Goal: Task Accomplishment & Management: Manage account settings

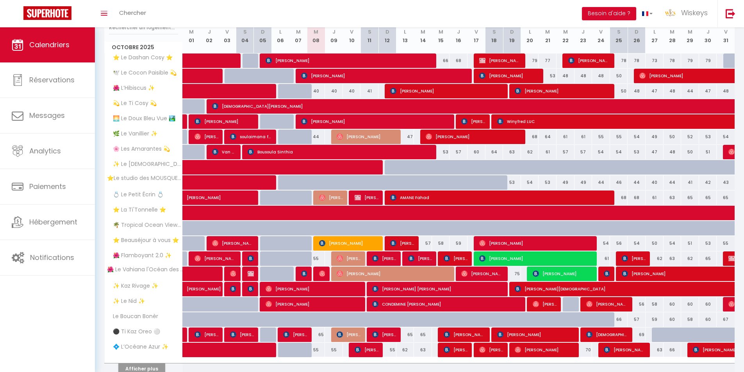
scroll to position [147, 0]
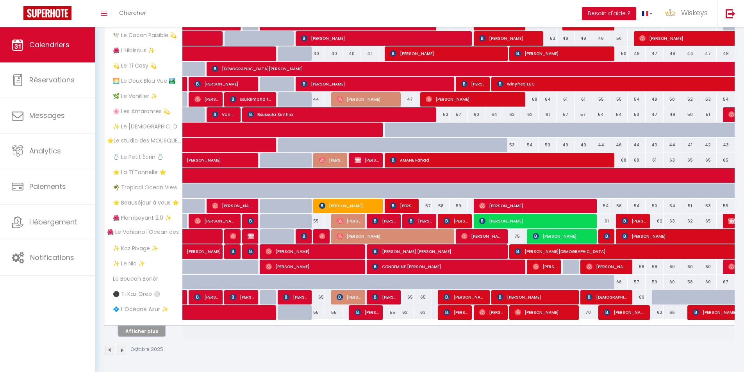
click at [134, 334] on button "Afficher plus" at bounding box center [141, 331] width 47 height 11
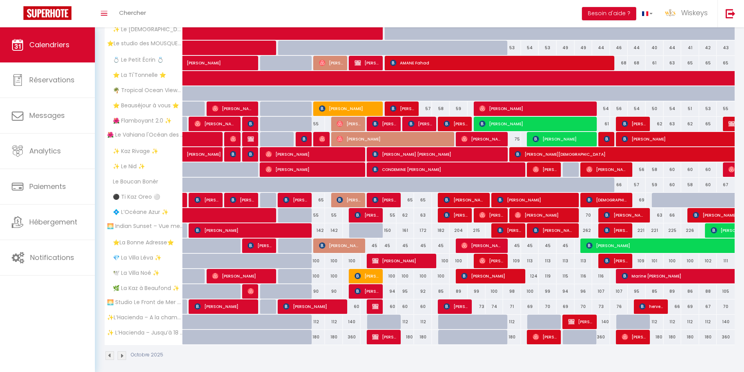
scroll to position [250, 0]
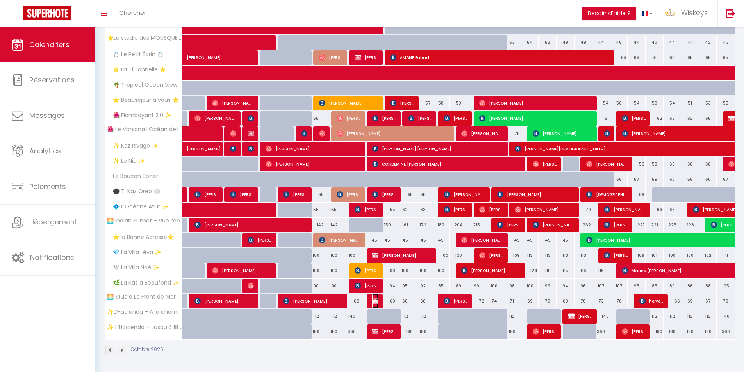
click at [373, 304] on img at bounding box center [375, 301] width 6 height 6
select select "OK"
select select "KO"
select select "0"
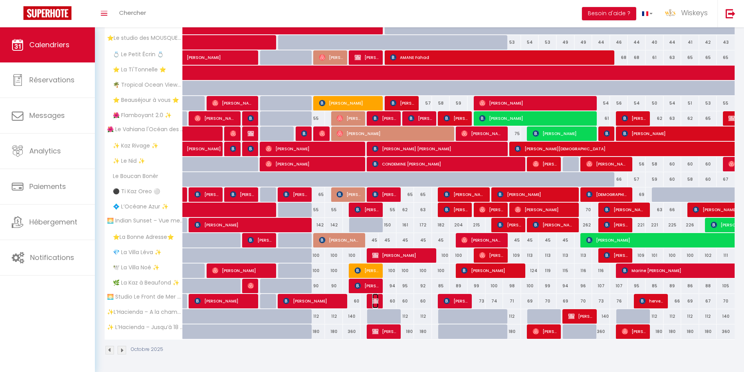
select select "1"
select select
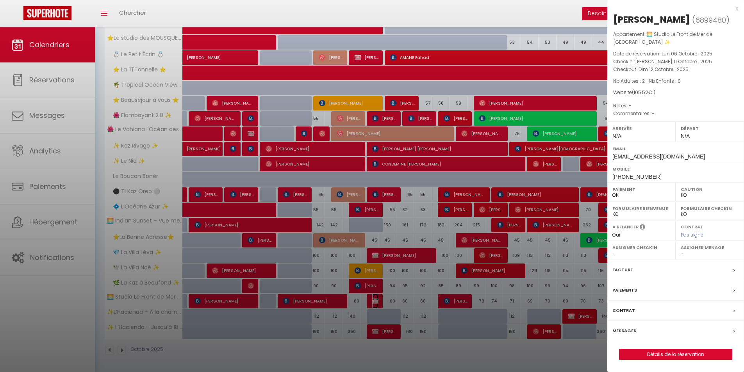
select select "23130"
select select "7995"
click at [429, 288] on div at bounding box center [372, 186] width 744 height 372
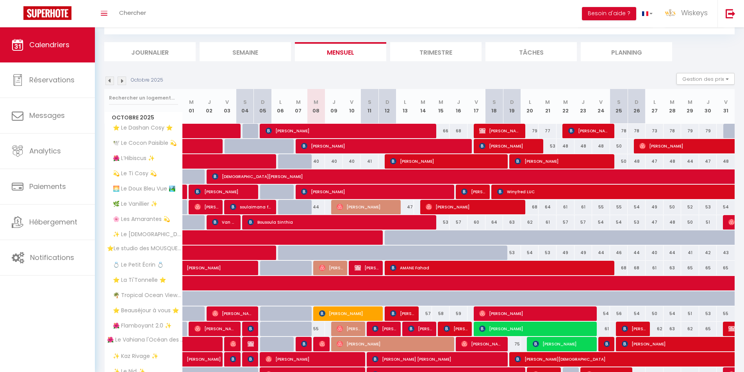
scroll to position [0, 0]
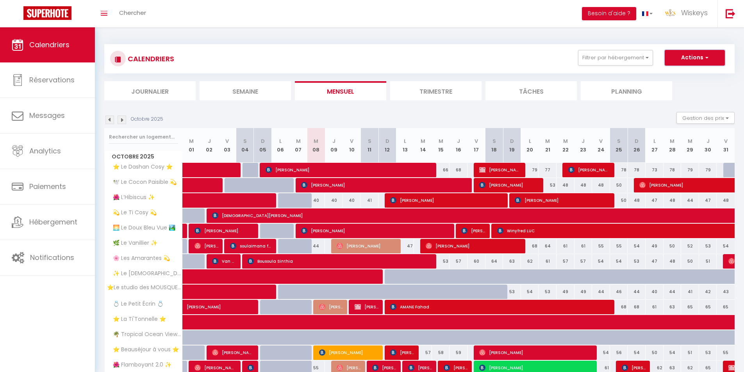
click at [683, 53] on button "Actions" at bounding box center [695, 58] width 60 height 16
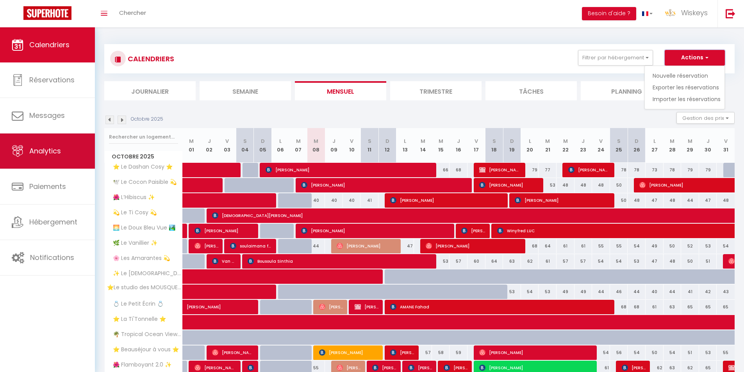
click at [64, 150] on link "Analytics" at bounding box center [47, 151] width 95 height 35
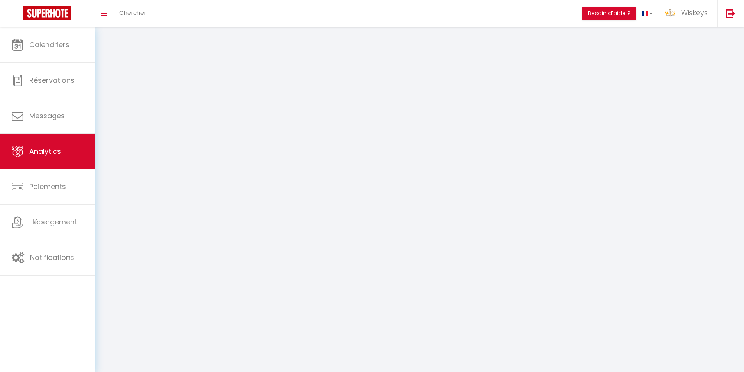
select select "2025"
select select "10"
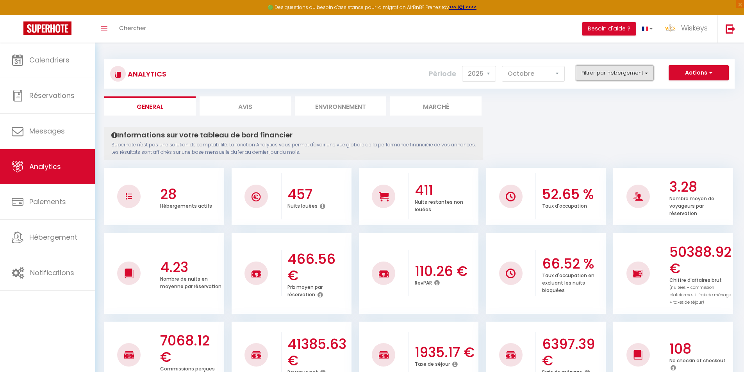
drag, startPoint x: 607, startPoint y: 73, endPoint x: 608, endPoint y: 69, distance: 4.1
click at [608, 69] on button "Filtrer par hébergement" at bounding box center [615, 73] width 78 height 16
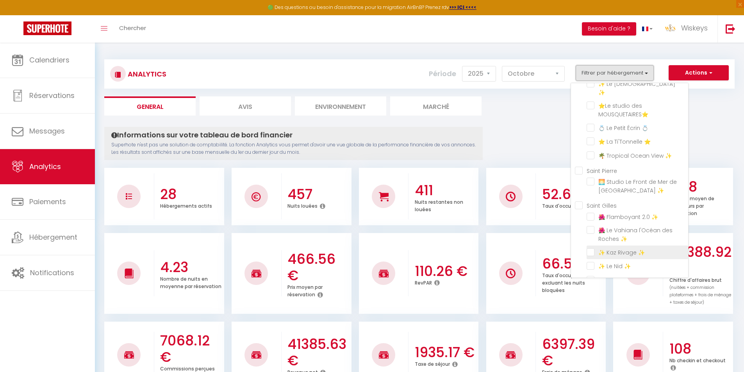
scroll to position [352, 0]
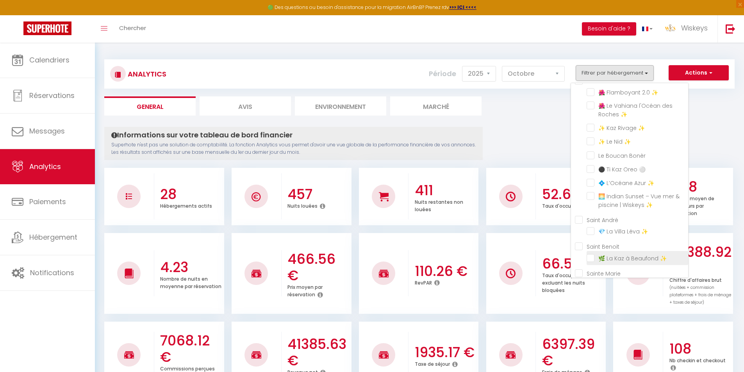
click at [591, 254] on ✨ "checkbox" at bounding box center [638, 258] width 102 height 8
checkbox ✨ "true"
checkbox Wiskeys✨ "false"
checkbox ⭐ "false"
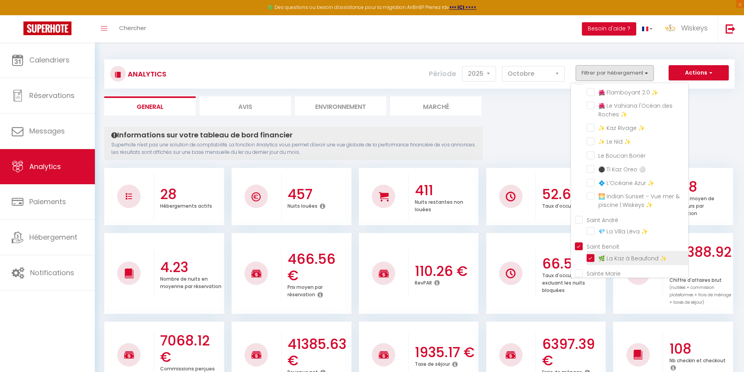
checkbox Adresse⭐ "false"
checkbox ✨ "false"
checkbox 💫 "false"
checkbox ✨ "false"
checkbox 💫 "false"
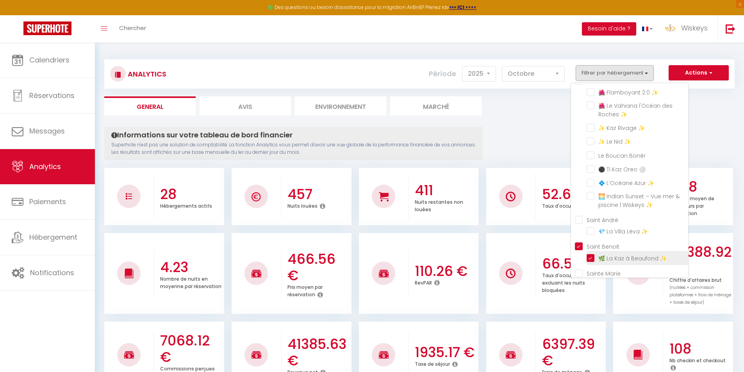
checkbox 🏞️ "false"
checkbox ✨ "false"
checkbox 💫 "false"
checkbox ✨ "false"
checkbox MOUSQUETAIRES⭐ "false"
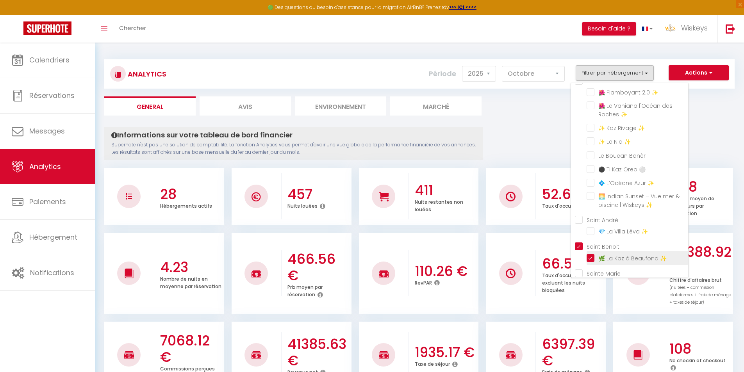
checkbox 💍 "false"
checkbox ⭐ "false"
checkbox ✨ "false"
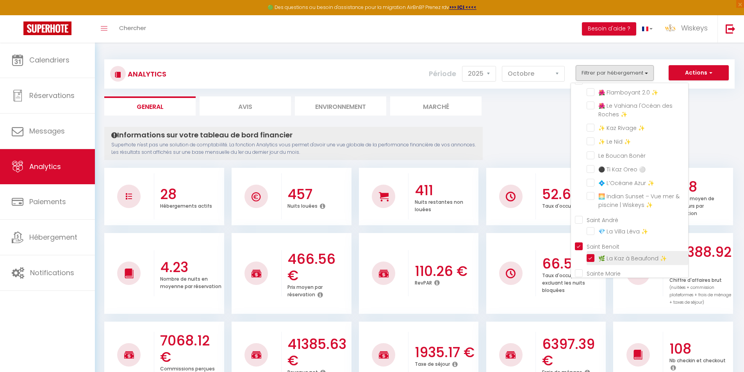
checkbox ✨ "false"
checkbox Bonèr "false"
checkbox ⚪ "false"
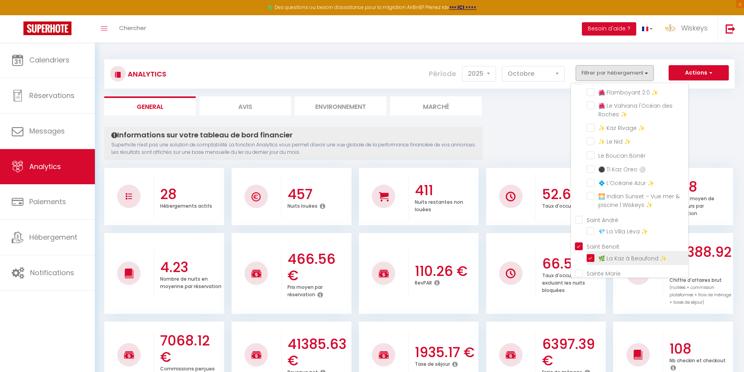
checkbox ✨ "false"
checkbox Benoit "true"
checkbox ⭐ "false"
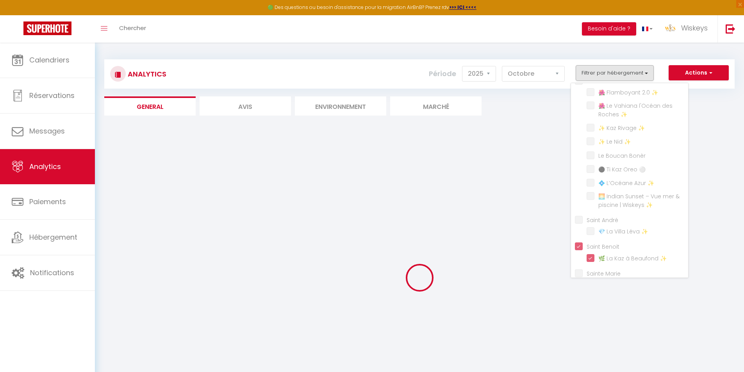
checkbox Wiskeys✨ "false"
checkbox ⭐ "false"
checkbox Adresse⭐ "false"
checkbox ✨ "false"
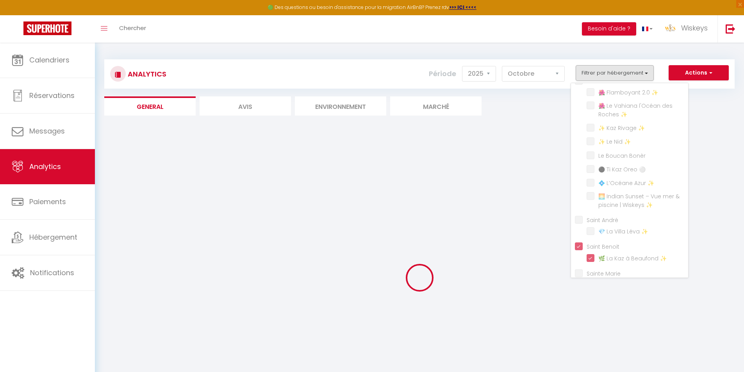
checkbox 💫 "false"
checkbox ✨ "false"
checkbox 💫 "false"
checkbox 🏞️ "false"
checkbox ✨ "false"
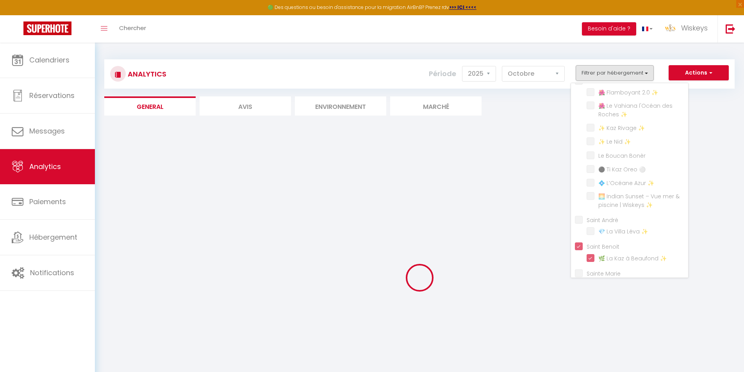
checkbox 💫 "false"
checkbox ✨ "false"
checkbox MOUSQUETAIRES⭐ "false"
checkbox 💍 "false"
checkbox ⭐ "false"
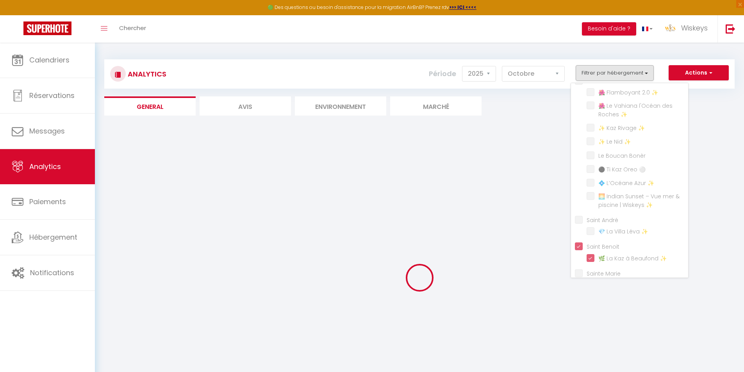
checkbox ✨ "false"
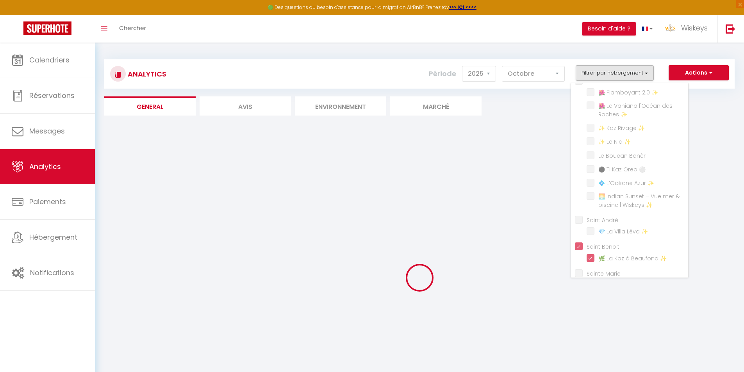
checkbox ✨ "false"
checkbox Bonèr "false"
checkbox ⚪ "false"
checkbox ✨ "false"
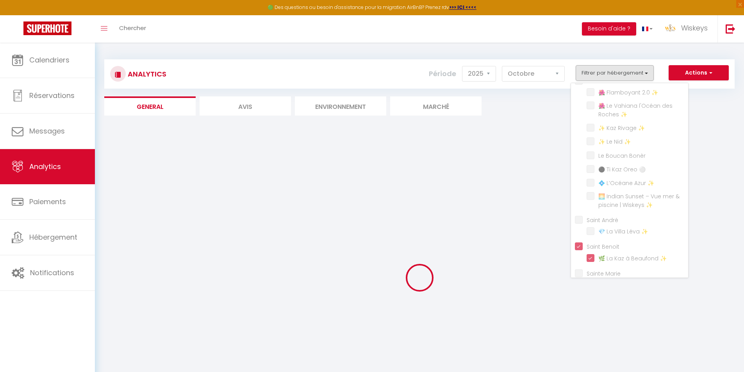
checkbox ✨ "false"
checkbox ⭐ "false"
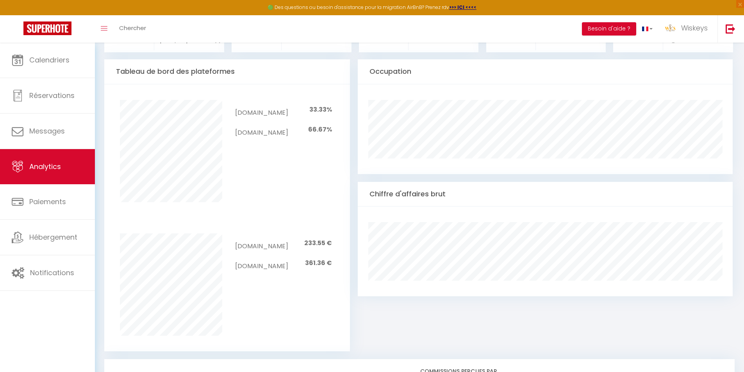
scroll to position [273, 0]
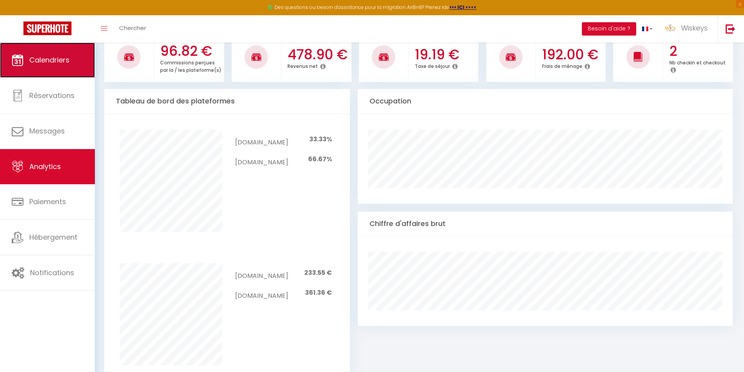
click at [69, 73] on link "Calendriers" at bounding box center [47, 60] width 95 height 35
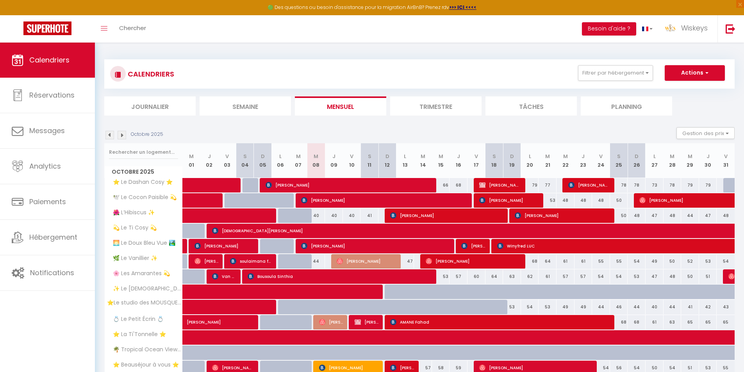
click at [564, 130] on div "Octobre 2025 Gestion des prix Nb Nuits minimum Règles Disponibilité" at bounding box center [419, 135] width 631 height 16
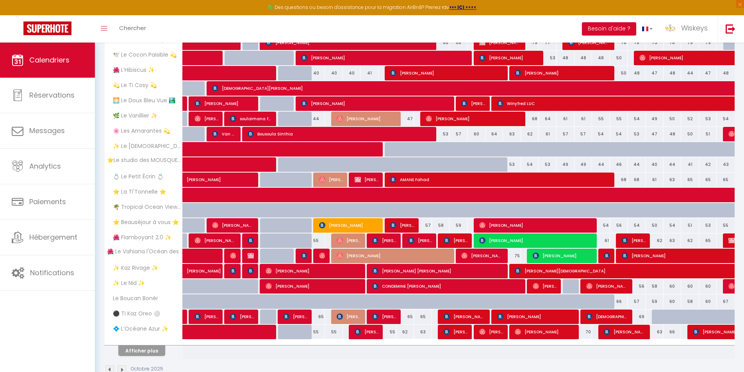
scroll to position [162, 0]
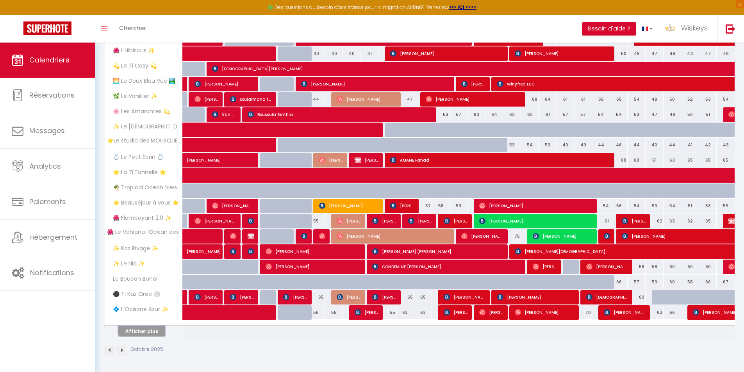
click at [154, 329] on button "Afficher plus" at bounding box center [141, 331] width 47 height 11
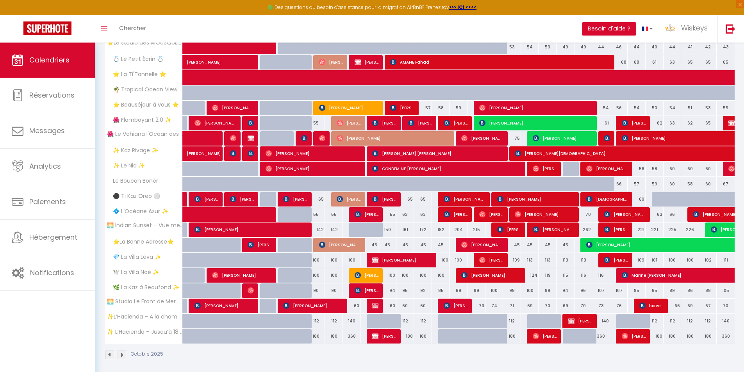
scroll to position [265, 0]
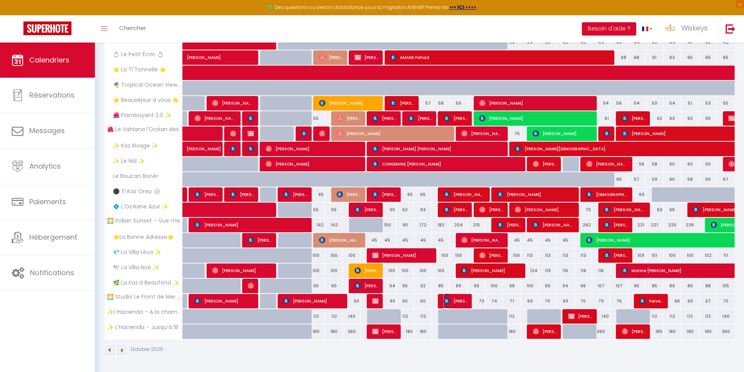
click at [457, 307] on span "[PERSON_NAME]" at bounding box center [456, 301] width 24 height 15
select select "OK"
select select "KO"
select select "0"
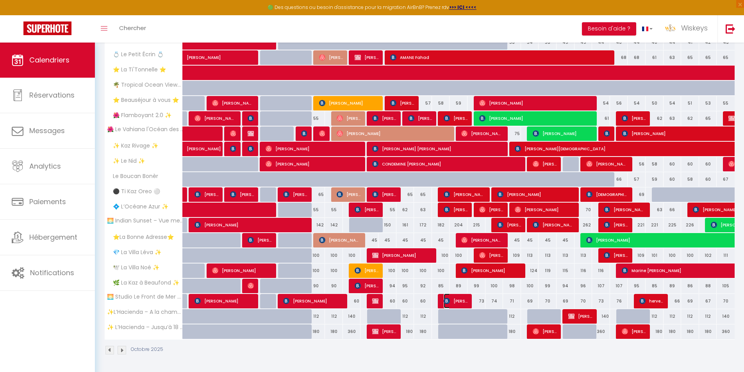
select select "1"
select select
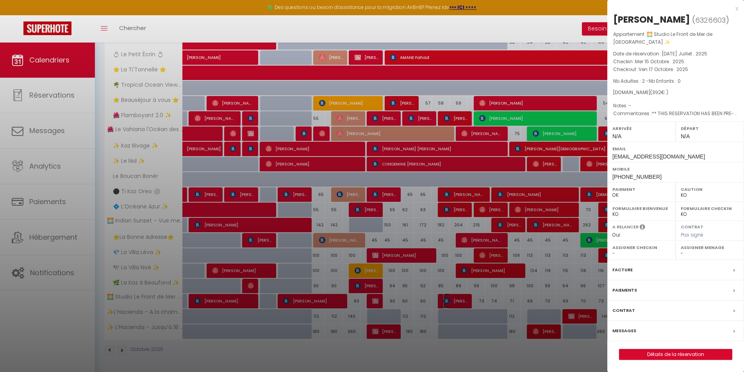
select select "23130"
select select "7995"
click at [487, 282] on div at bounding box center [372, 186] width 744 height 372
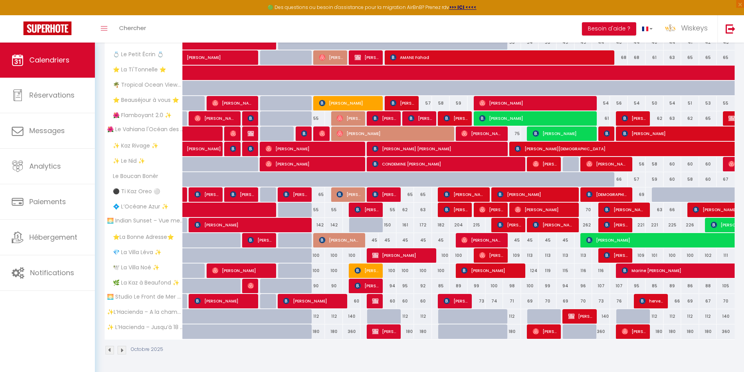
click at [563, 302] on div "69" at bounding box center [566, 301] width 18 height 14
type input "69"
type input "Mer 22 Octobre 2025"
type input "Jeu 23 Octobre 2025"
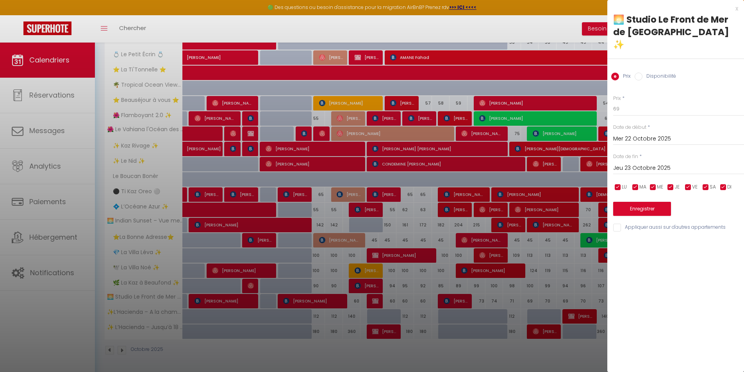
click at [563, 302] on div at bounding box center [372, 186] width 744 height 372
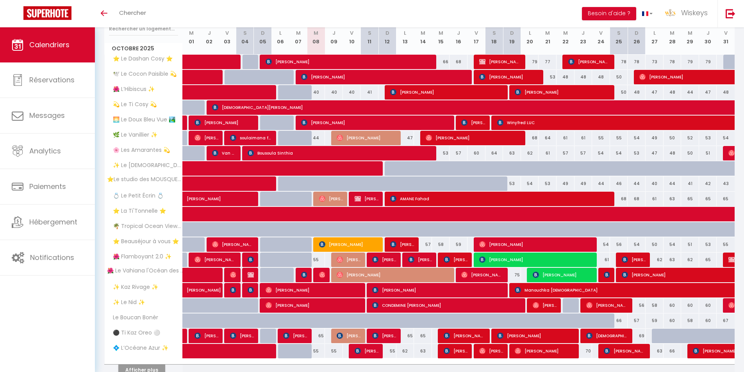
scroll to position [147, 0]
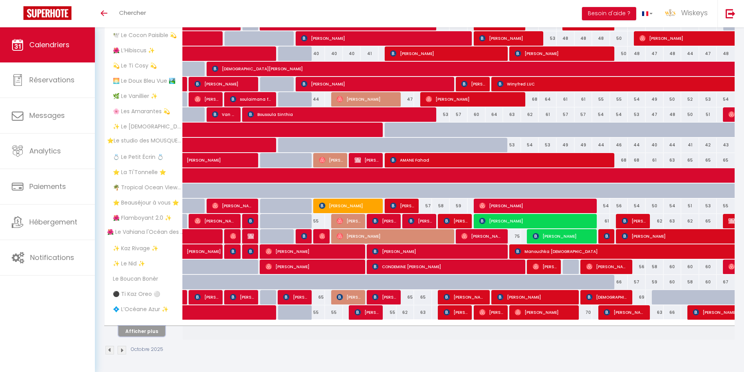
click at [138, 331] on button "Afficher plus" at bounding box center [141, 331] width 47 height 11
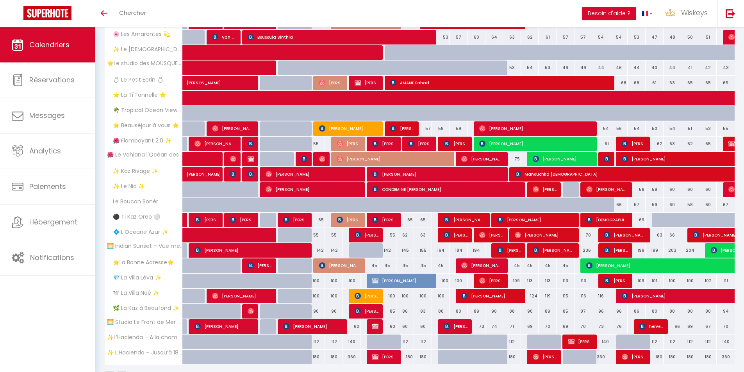
scroll to position [211, 0]
